Goal: Information Seeking & Learning: Compare options

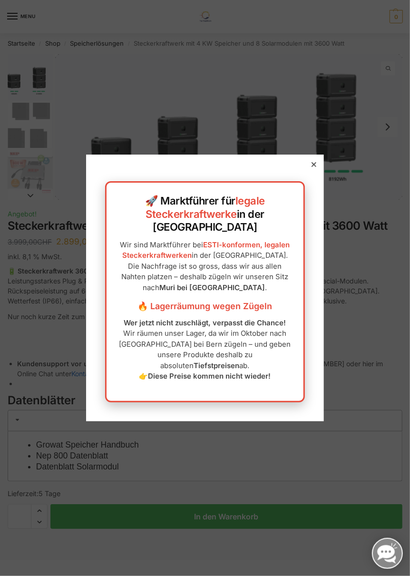
click at [315, 167] on icon at bounding box center [314, 164] width 5 height 5
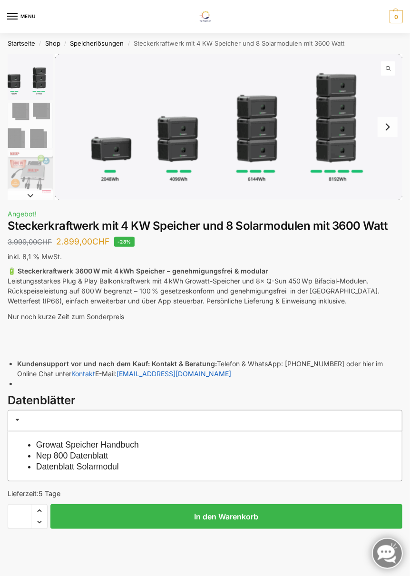
click at [108, 158] on img "1 / 9" at bounding box center [229, 127] width 348 height 146
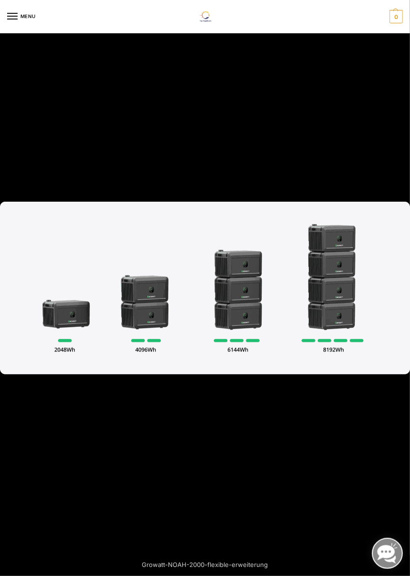
click at [59, 320] on img at bounding box center [205, 288] width 410 height 173
click at [58, 318] on img at bounding box center [205, 288] width 410 height 173
click at [46, 151] on div at bounding box center [205, 288] width 410 height 576
click at [351, 130] on div at bounding box center [205, 288] width 410 height 576
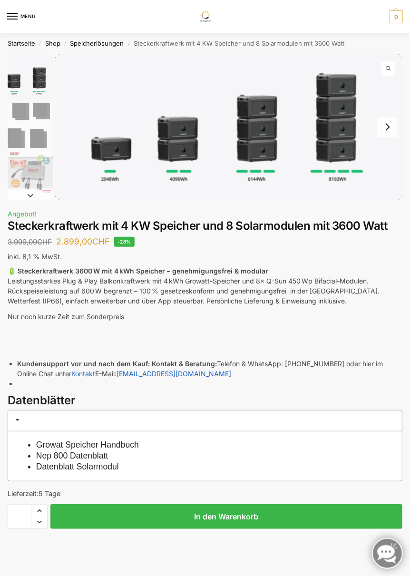
click at [300, 48] on nav "Startseite / Shop / Speicherlösungen / Steckerkraftwerk mit 4 KW Speicher und 8…" at bounding box center [205, 43] width 395 height 21
click at [34, 118] on img "2 / 9" at bounding box center [30, 125] width 45 height 45
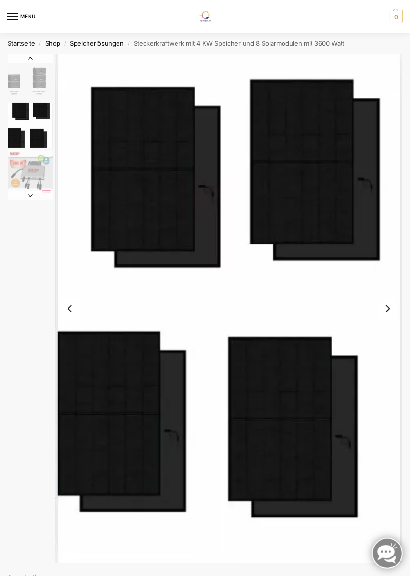
click at [28, 141] on img "2 / 9" at bounding box center [30, 125] width 45 height 45
click at [389, 311] on button "Next slide" at bounding box center [388, 309] width 20 height 20
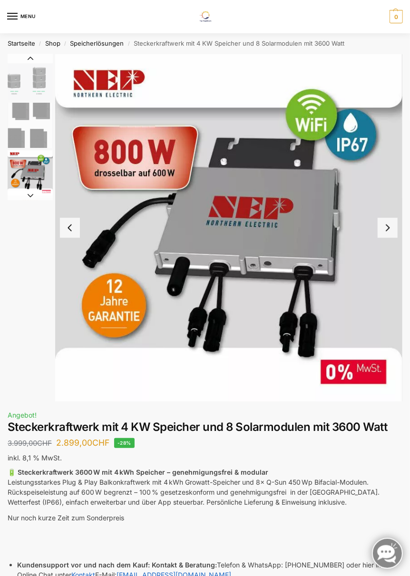
click at [388, 229] on button "Next slide" at bounding box center [388, 228] width 20 height 20
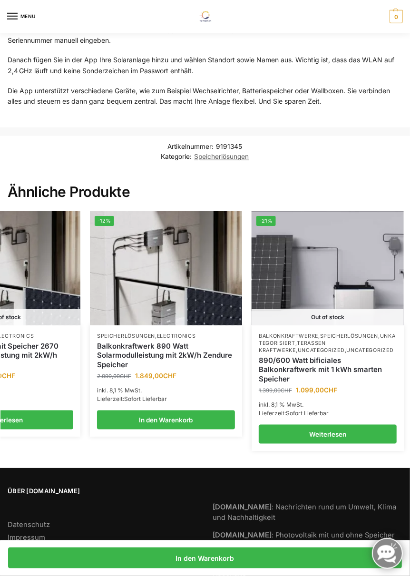
scroll to position [0, 245]
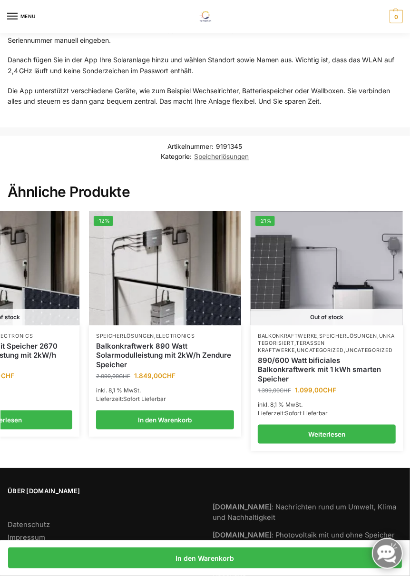
click at [380, 283] on img at bounding box center [327, 268] width 152 height 114
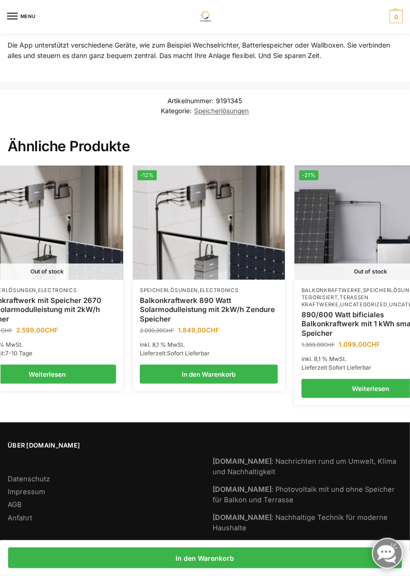
scroll to position [0, 204]
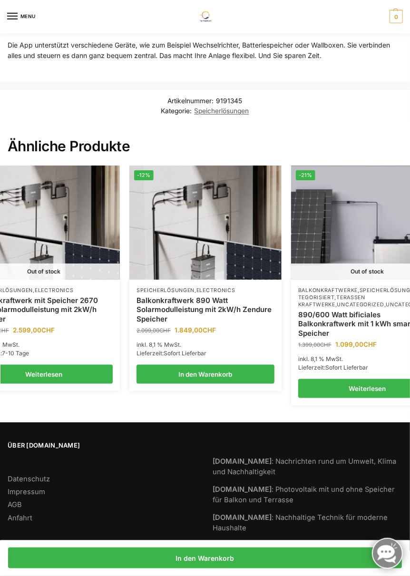
click at [228, 307] on link "Balkonkraftwerk 890 Watt Solarmodulleistung mit 2kW/h Zendure Speicher" at bounding box center [206, 310] width 138 height 28
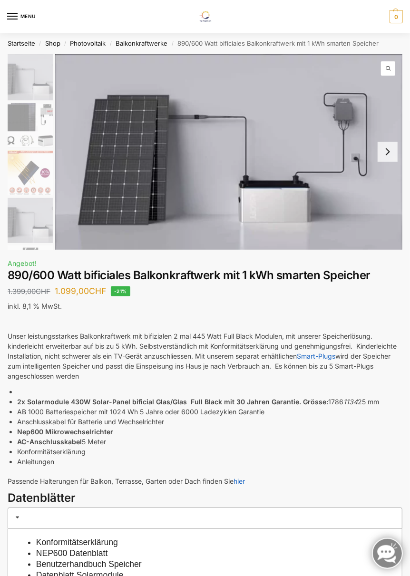
click at [25, 126] on img at bounding box center [30, 125] width 45 height 45
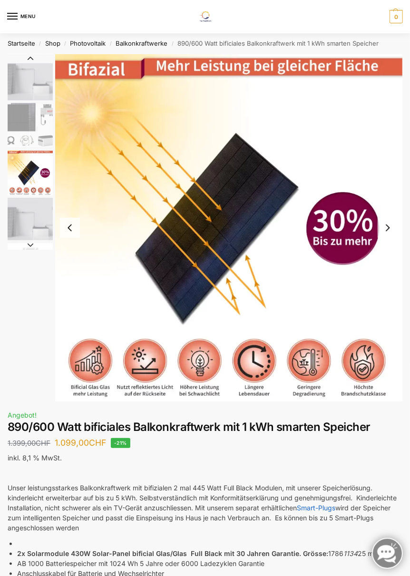
click at [20, 80] on img "1 / 7" at bounding box center [30, 77] width 45 height 47
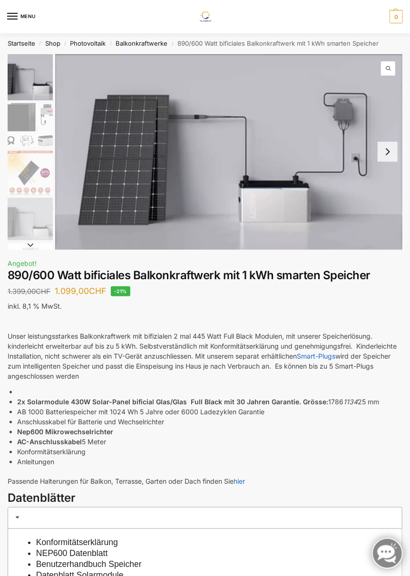
click at [276, 208] on img "1 / 7" at bounding box center [229, 152] width 348 height 196
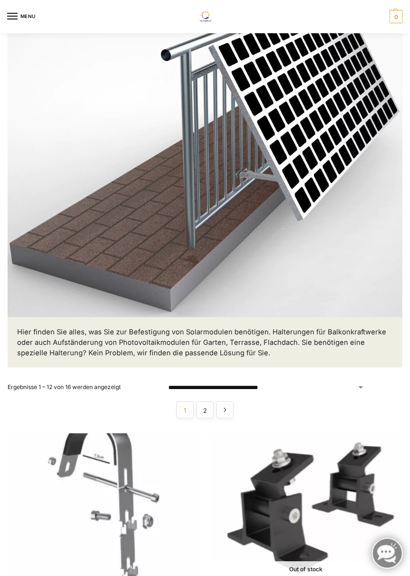
scroll to position [118, 0]
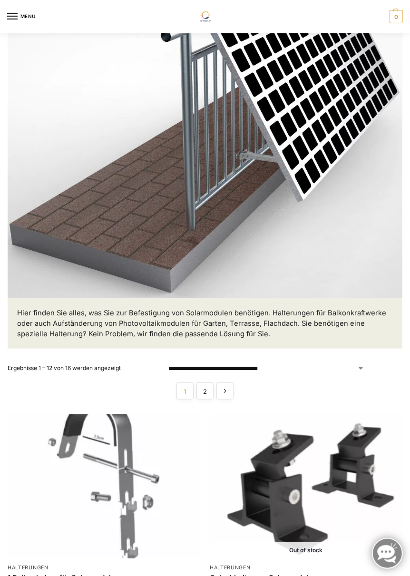
click at [227, 389] on link "→" at bounding box center [225, 391] width 17 height 17
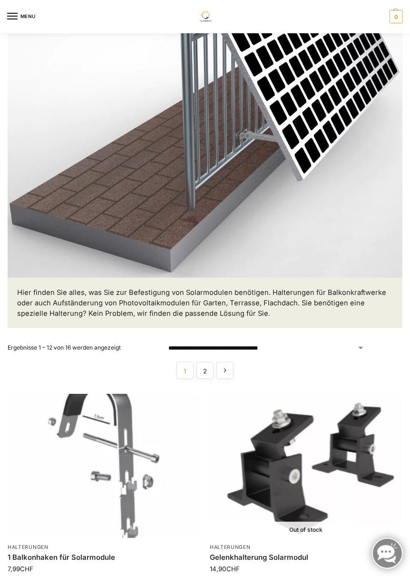
scroll to position [182, 0]
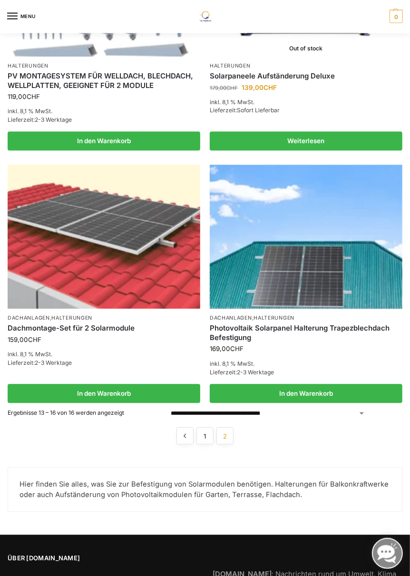
scroll to position [678, 0]
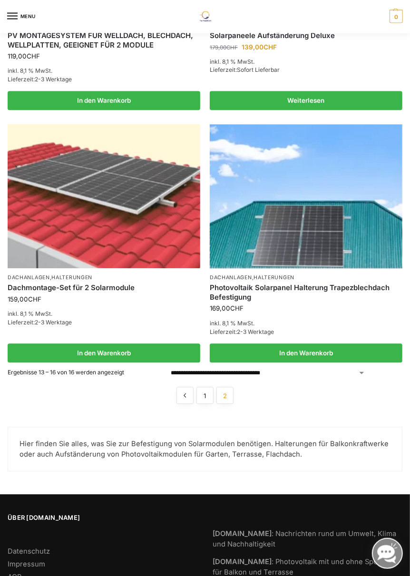
click at [232, 395] on span "2" at bounding box center [225, 396] width 17 height 17
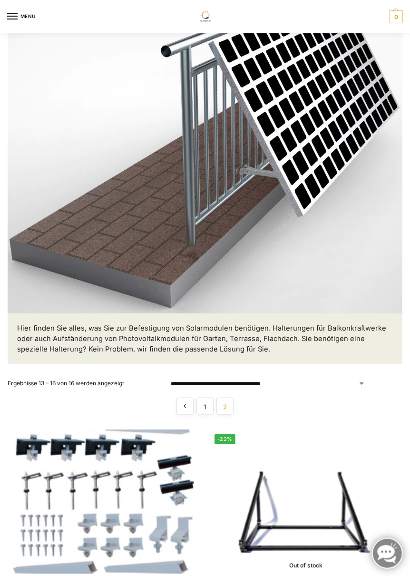
scroll to position [0, 0]
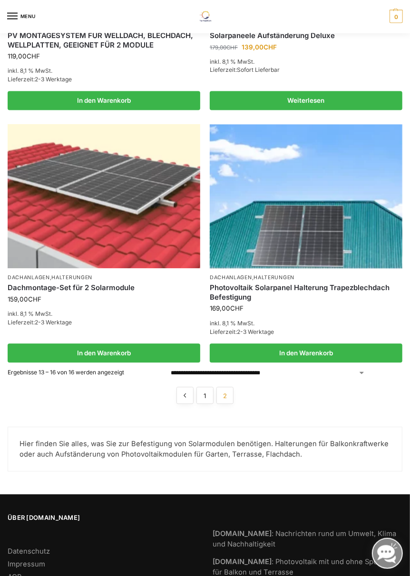
click at [206, 391] on link "1" at bounding box center [205, 396] width 17 height 17
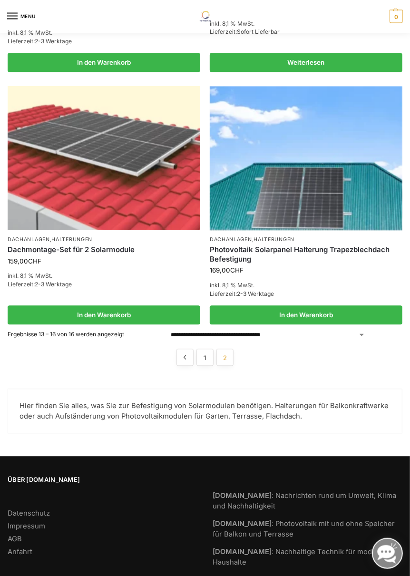
scroll to position [722, 0]
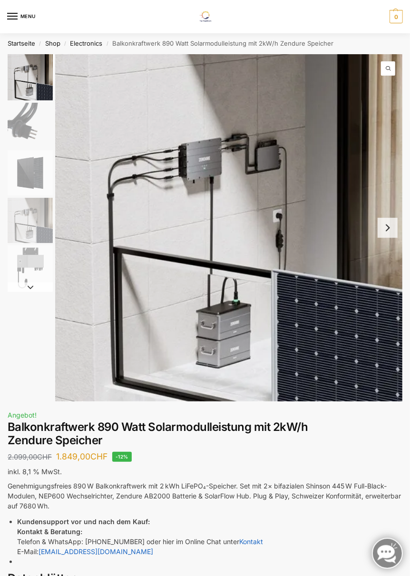
click at [23, 223] on img "4 / 5" at bounding box center [30, 220] width 45 height 45
